Goal: Check status: Check status

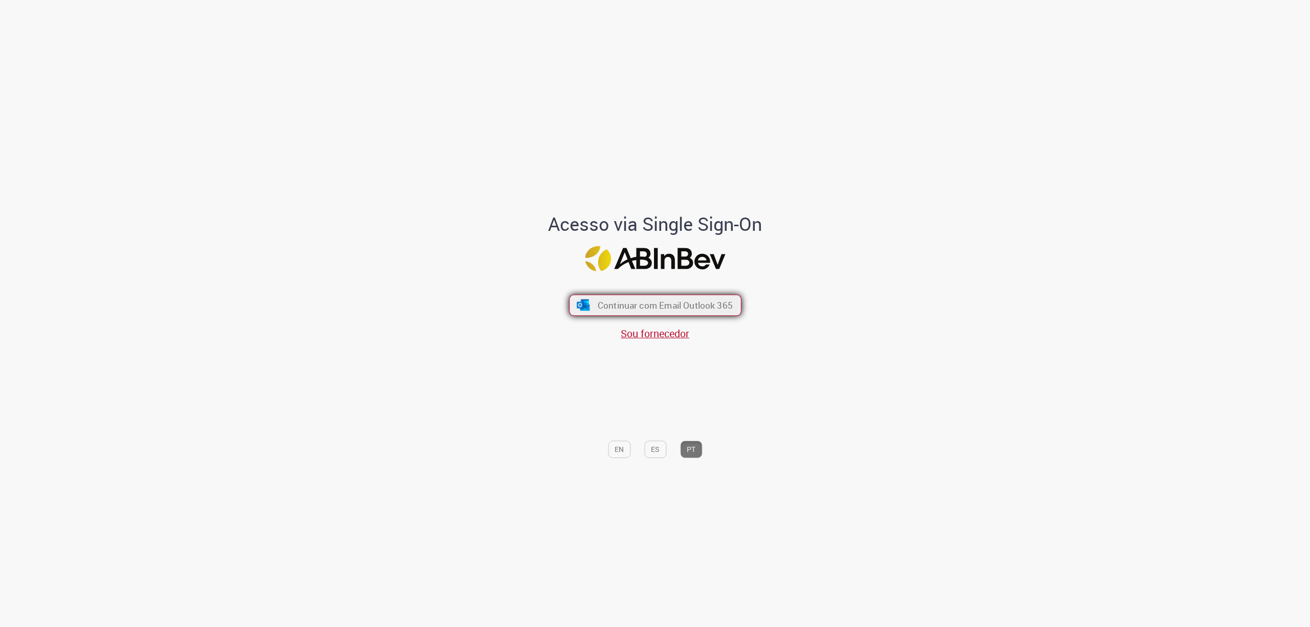
click at [654, 301] on span "Continuar com Email Outlook 365" at bounding box center [664, 305] width 135 height 12
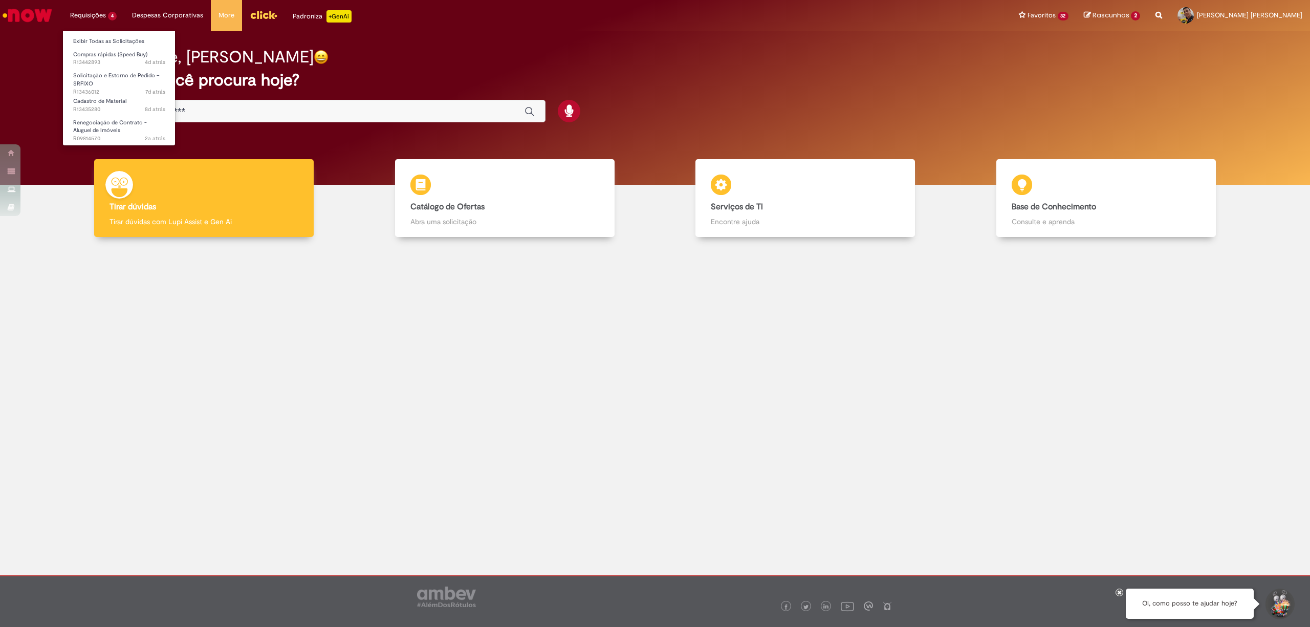
click at [93, 13] on li "Requisições 4 Exibir Todas as Solicitações Compras rápidas (Speed Buy) 4d atrás…" at bounding box center [93, 15] width 62 height 31
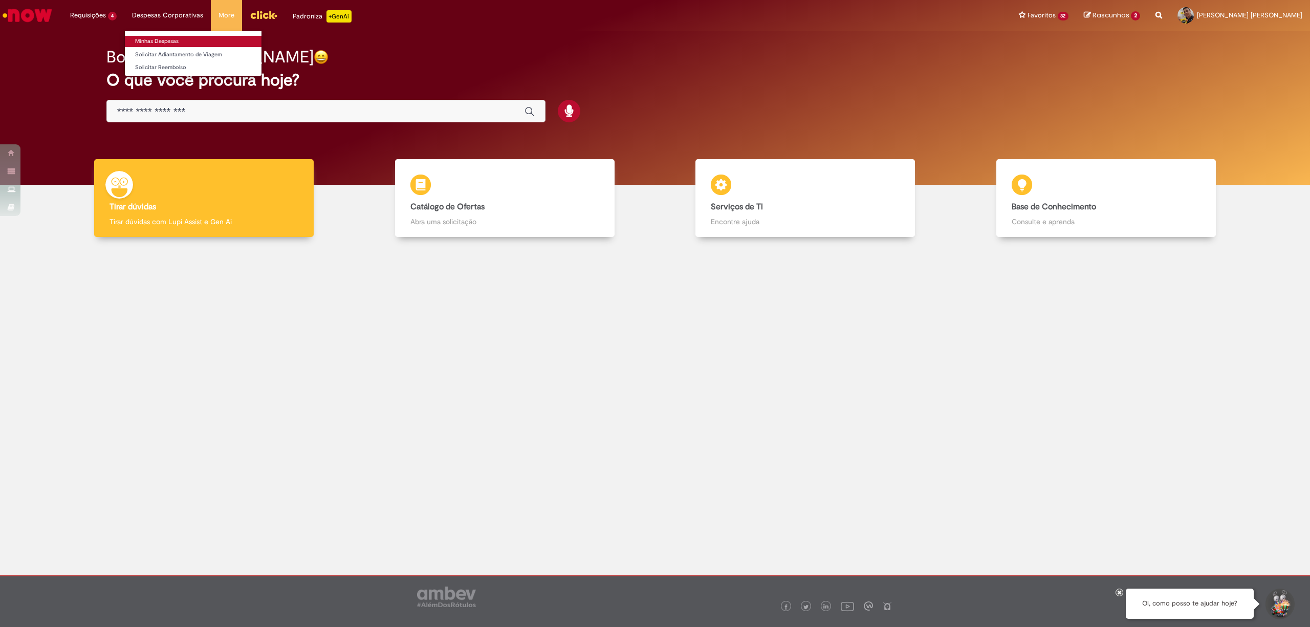
click at [162, 39] on link "Minhas Despesas" at bounding box center [193, 41] width 137 height 11
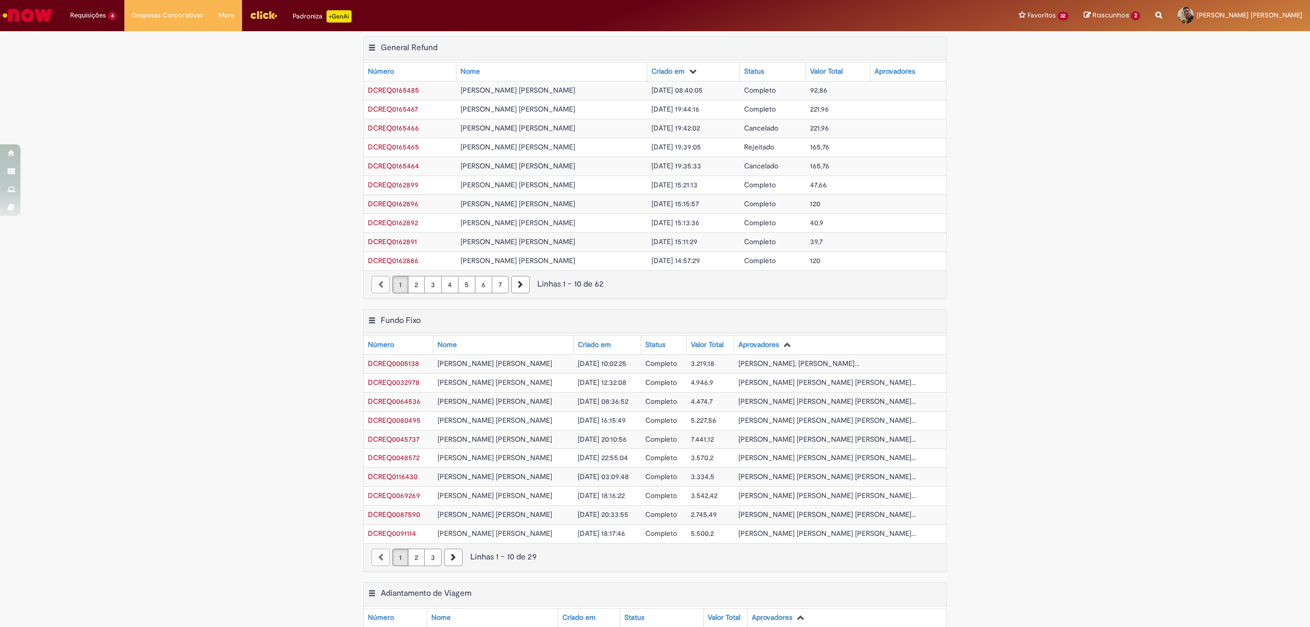
click at [668, 185] on span "04/08/2025 15:21:13" at bounding box center [675, 184] width 46 height 9
click at [674, 189] on td "04/08/2025 15:21:13" at bounding box center [693, 185] width 93 height 19
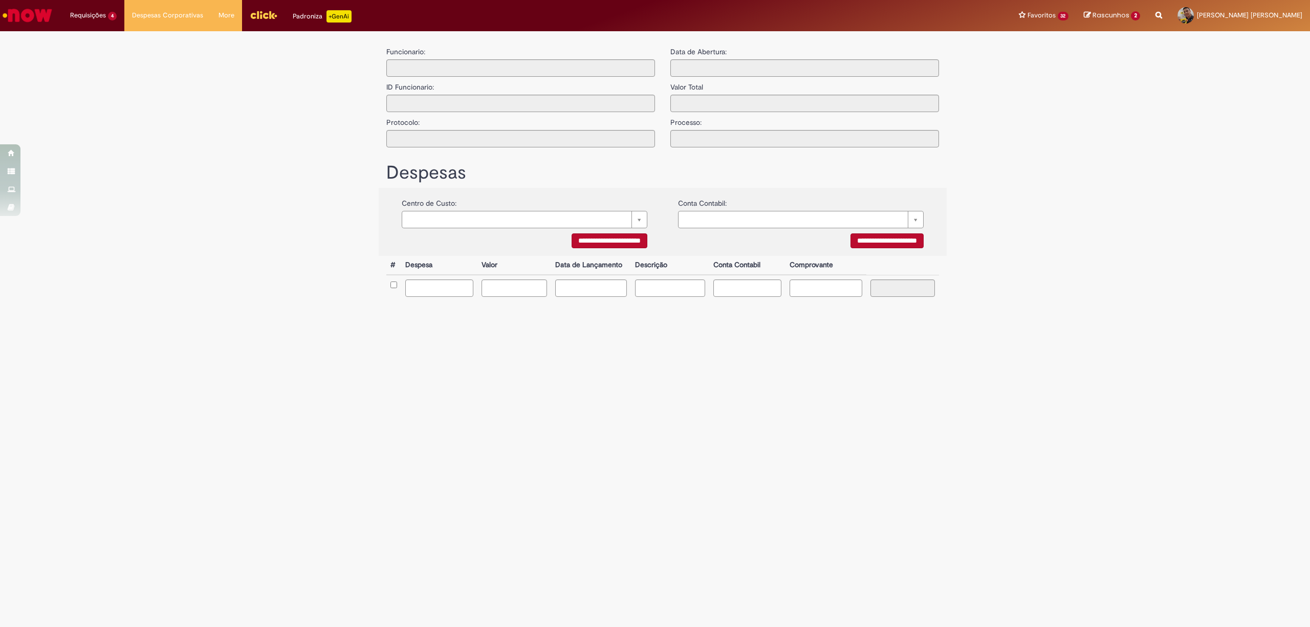
type input "**********"
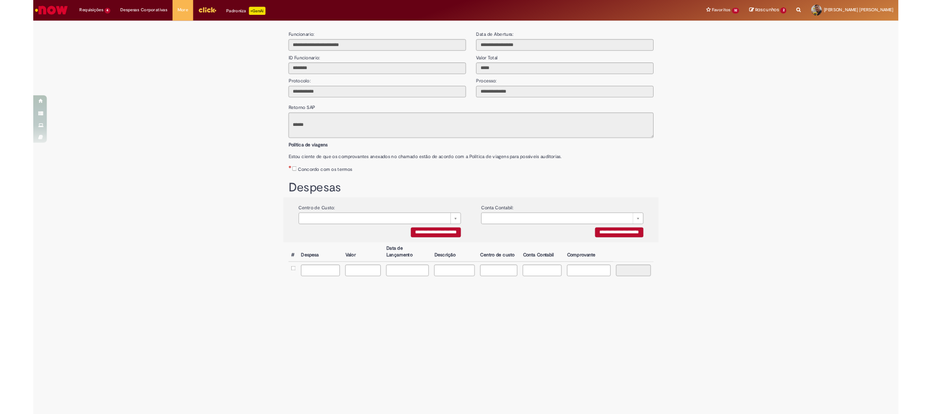
scroll to position [60, 0]
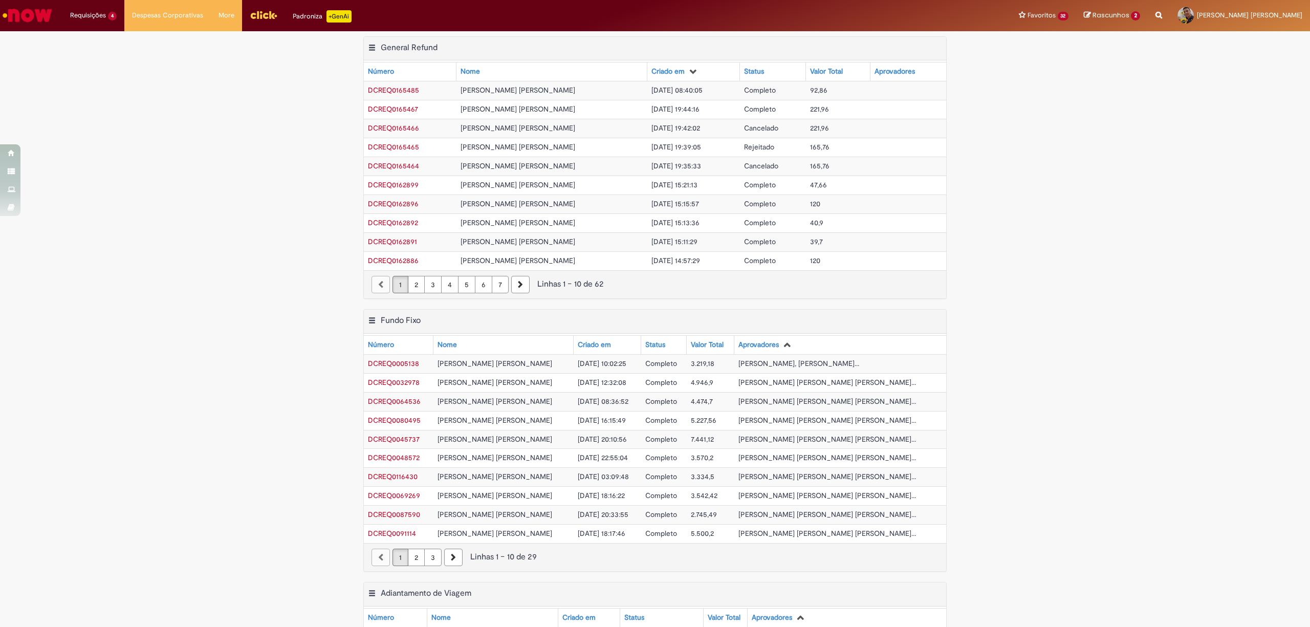
click at [828, 185] on td "47,66" at bounding box center [838, 185] width 64 height 19
